Goal: Information Seeking & Learning: Learn about a topic

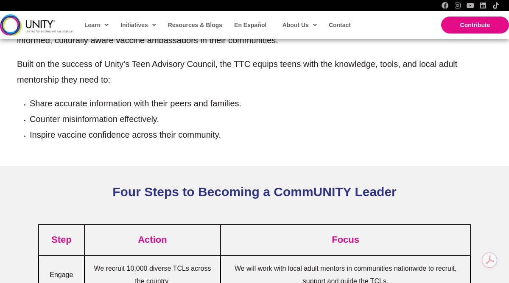
scroll to position [536, 0]
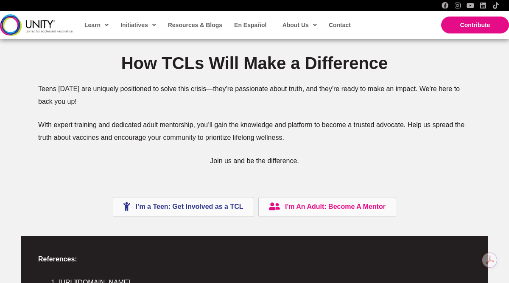
scroll to position [1828, 0]
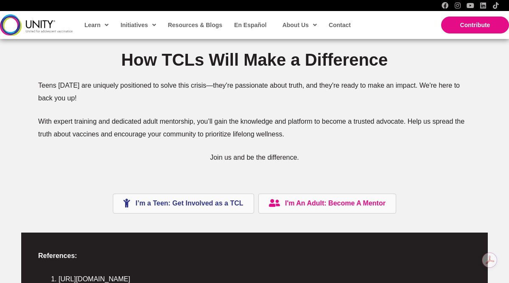
click at [196, 204] on span "I’m a Teen: Get Involved as a TCL" at bounding box center [190, 203] width 108 height 7
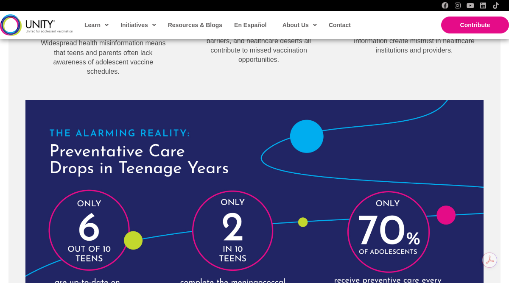
scroll to position [1282, 0]
